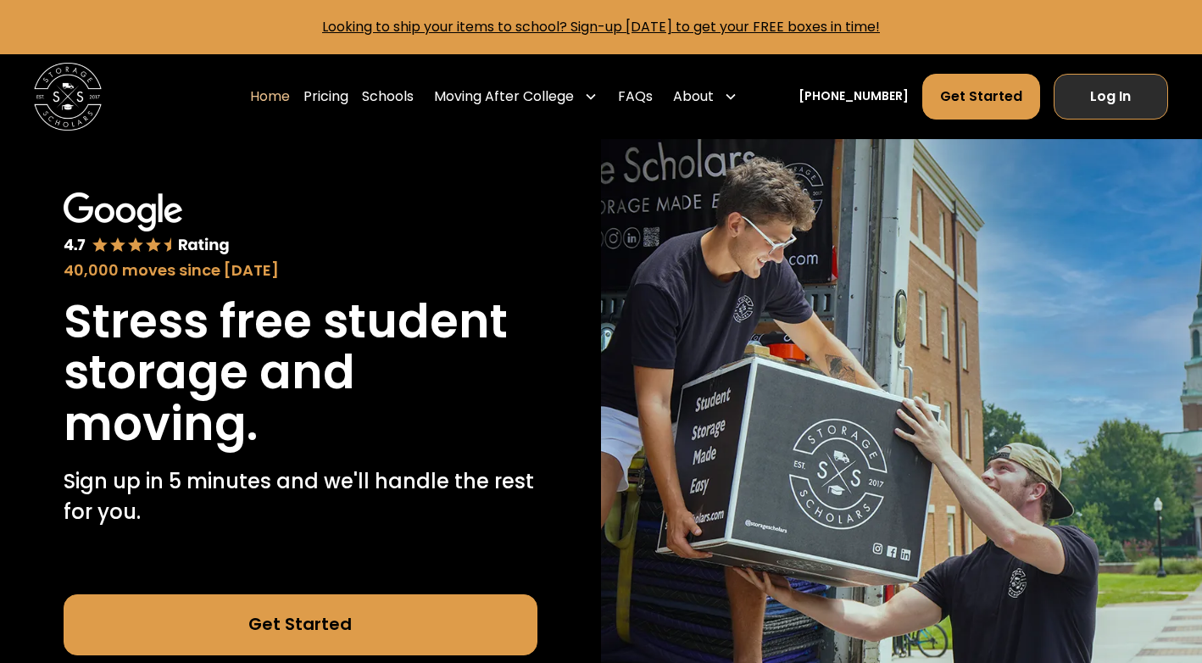
click at [1135, 74] on link "Log In" at bounding box center [1110, 97] width 115 height 46
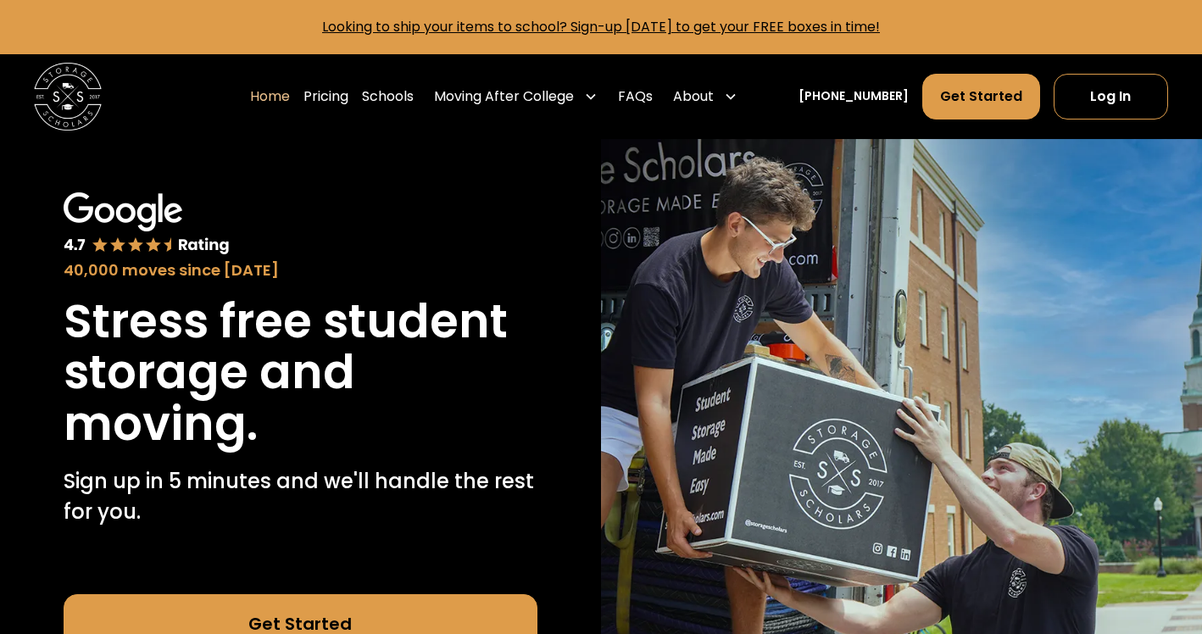
click at [1101, 69] on div "Home Pricing Schools Moving After College Apartment Moving Local Moving Residen…" at bounding box center [601, 96] width 1134 height 85
click at [1101, 97] on link "Log In" at bounding box center [1110, 97] width 115 height 46
